Goal: Check status: Check status

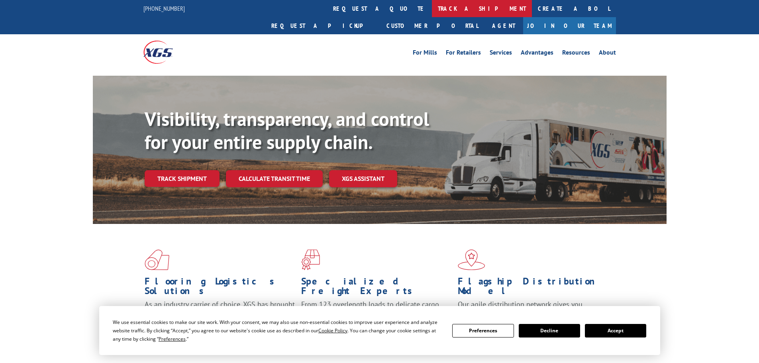
click at [432, 7] on link "track a shipment" at bounding box center [482, 8] width 100 height 17
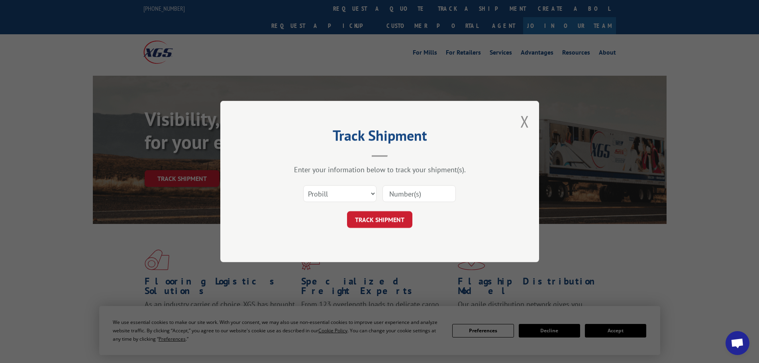
click at [401, 194] on input at bounding box center [419, 193] width 73 height 17
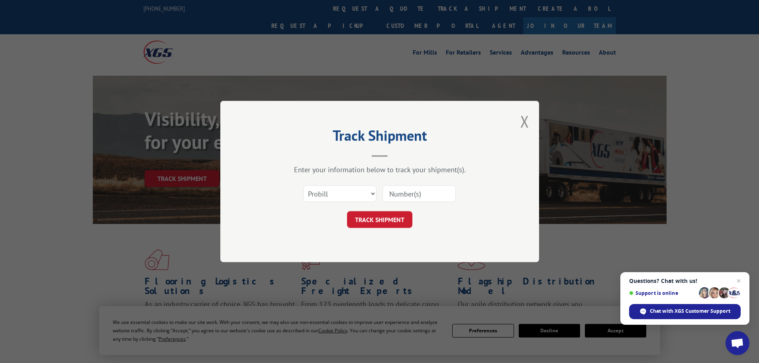
paste input "15472344"
type input "15472344"
click at [386, 216] on button "TRACK SHIPMENT" at bounding box center [379, 219] width 65 height 17
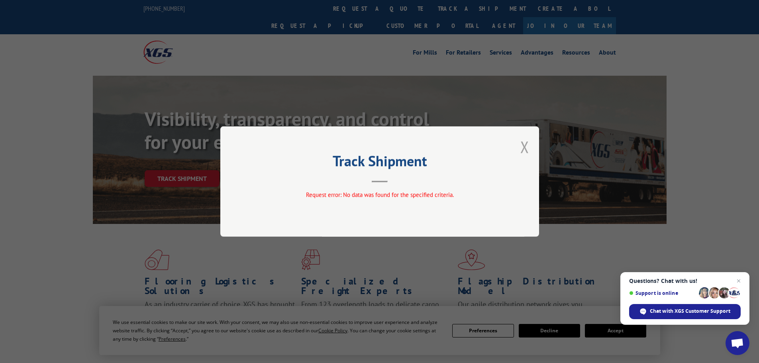
click at [524, 146] on button "Close modal" at bounding box center [525, 146] width 9 height 21
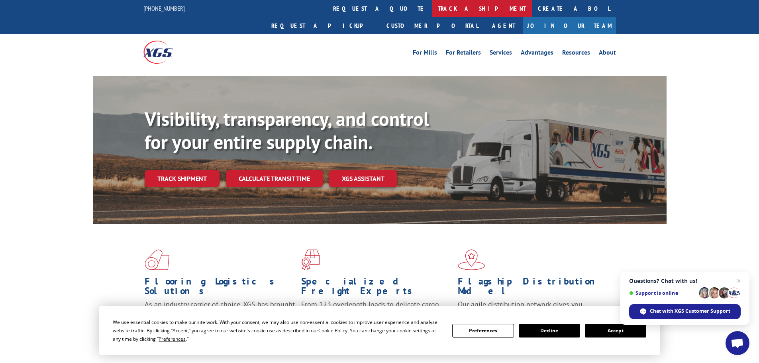
click at [432, 12] on link "track a shipment" at bounding box center [482, 8] width 100 height 17
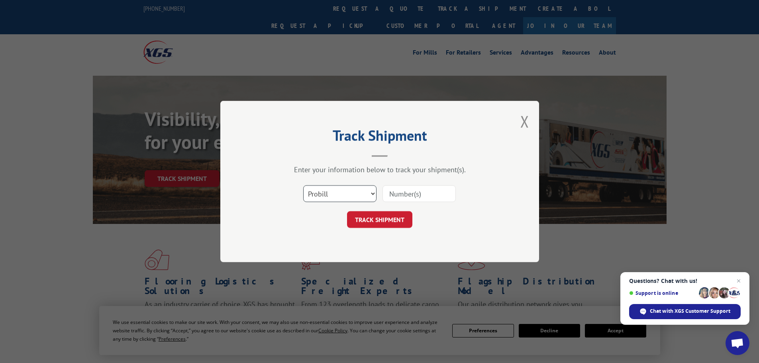
click at [354, 193] on select "Select category... Probill BOL PO" at bounding box center [339, 193] width 73 height 17
select select "po"
click at [303, 185] on select "Select category... Probill BOL PO" at bounding box center [339, 193] width 73 height 17
paste input "15472344"
type input "15472344"
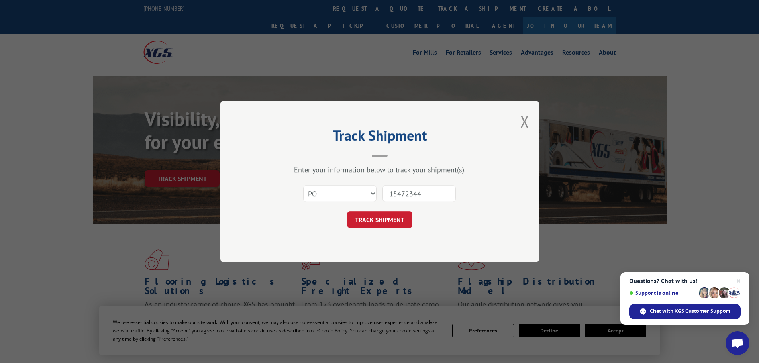
click at [390, 210] on form "Select category... Probill BOL PO 15472344 TRACK SHIPMENT" at bounding box center [379, 204] width 239 height 47
click at [390, 217] on button "TRACK SHIPMENT" at bounding box center [379, 219] width 65 height 17
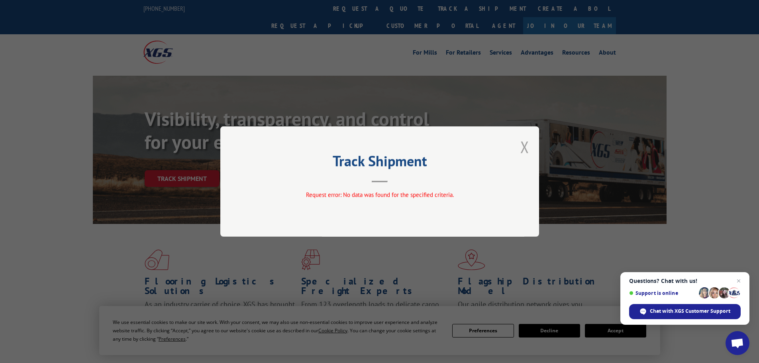
click at [527, 150] on button "Close modal" at bounding box center [525, 146] width 9 height 21
